Goal: Task Accomplishment & Management: Use online tool/utility

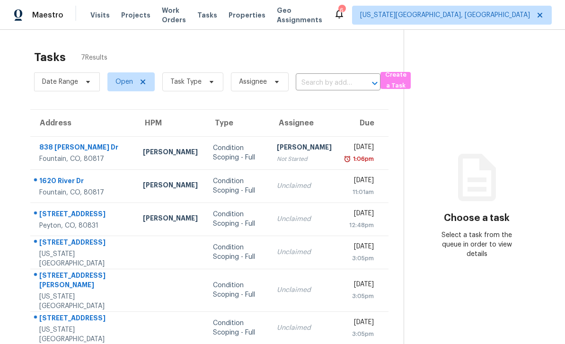
click at [186, 16] on span "Work Orders" at bounding box center [174, 15] width 24 height 19
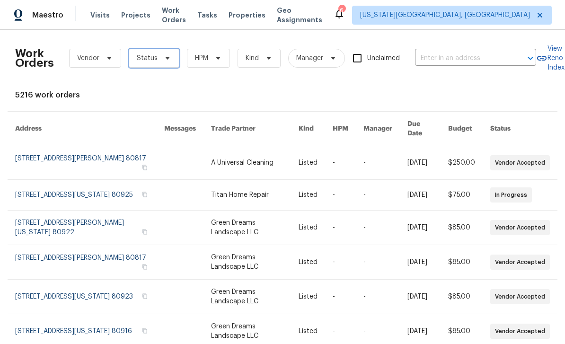
click at [169, 51] on span "Status" at bounding box center [154, 58] width 51 height 19
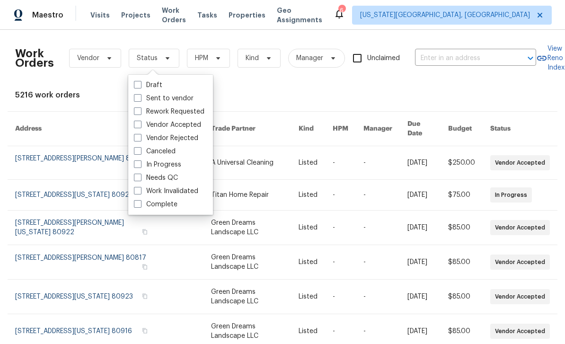
click at [138, 190] on span at bounding box center [138, 191] width 8 height 8
click at [138, 190] on input "Work Invalidated" at bounding box center [137, 189] width 6 height 6
checkbox input "true"
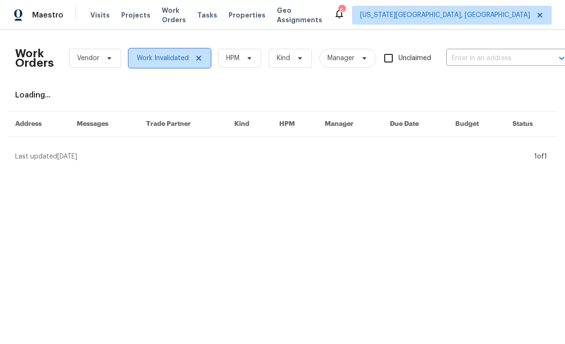
click at [201, 58] on icon at bounding box center [199, 58] width 8 height 8
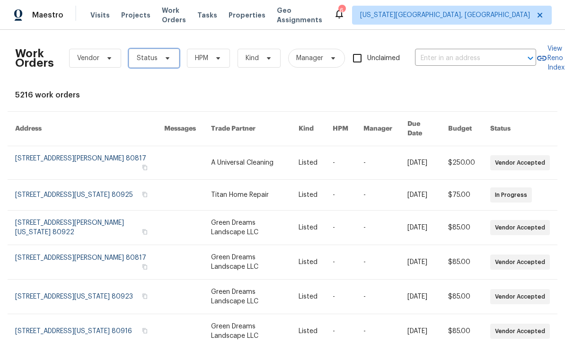
click at [161, 56] on span at bounding box center [166, 58] width 10 height 8
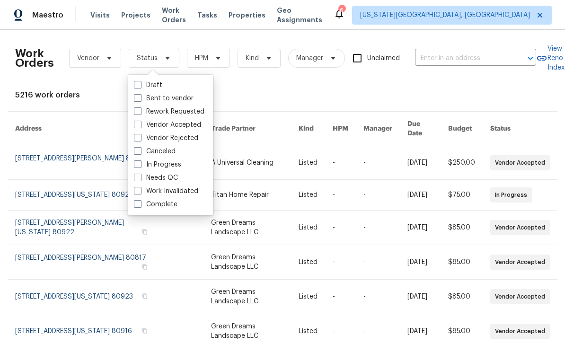
click at [135, 175] on span at bounding box center [138, 178] width 8 height 8
click at [135, 175] on input "Needs QC" at bounding box center [137, 176] width 6 height 6
checkbox input "true"
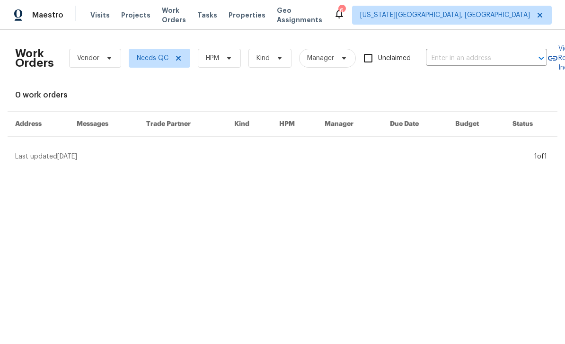
click at [246, 13] on span "Properties" at bounding box center [247, 14] width 37 height 9
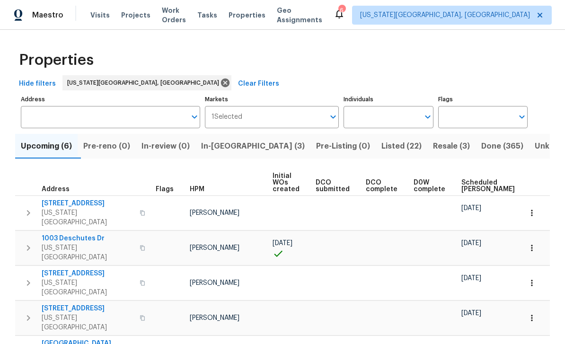
click at [217, 18] on div "Tasks" at bounding box center [207, 15] width 20 height 10
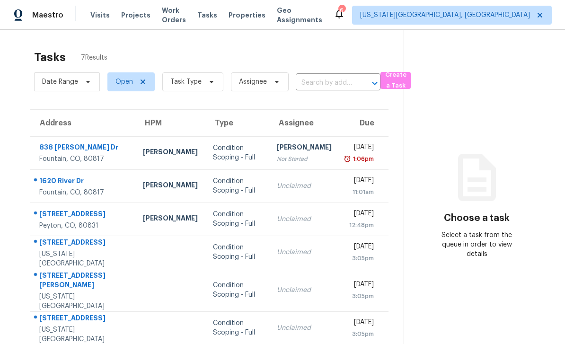
scroll to position [0, 0]
click at [186, 12] on span "Work Orders" at bounding box center [174, 15] width 24 height 19
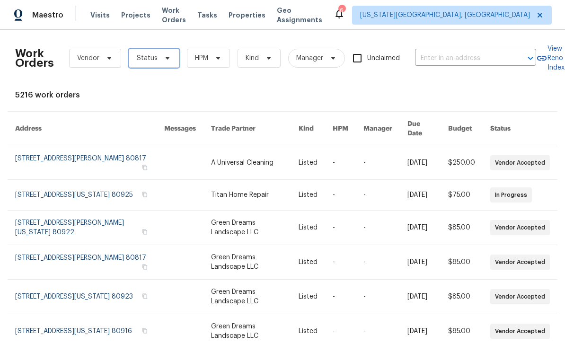
click at [177, 62] on span "Status" at bounding box center [154, 58] width 51 height 19
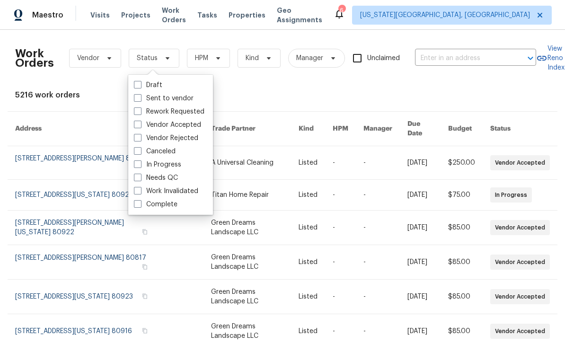
click at [145, 177] on label "Needs QC" at bounding box center [156, 177] width 44 height 9
click at [140, 177] on input "Needs QC" at bounding box center [137, 176] width 6 height 6
checkbox input "true"
